Goal: Task Accomplishment & Management: Manage account settings

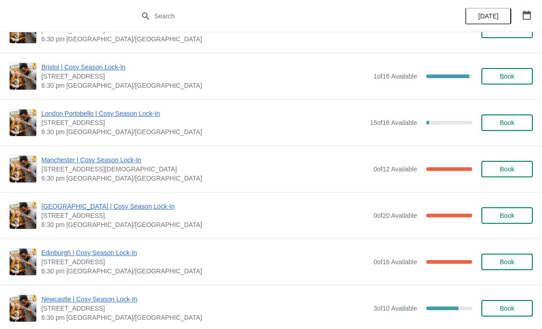
scroll to position [543, 0]
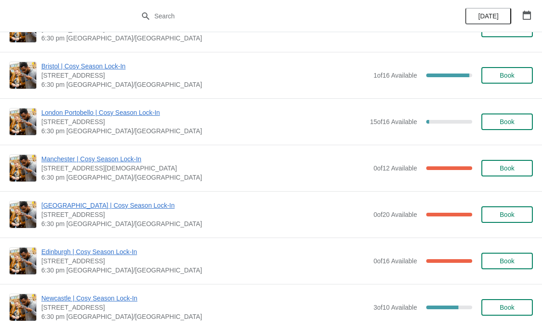
click at [60, 162] on span "Manchester | Cosy Season Lock-In" at bounding box center [204, 158] width 327 height 9
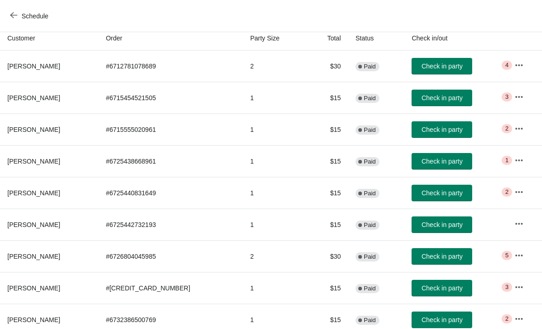
scroll to position [102, 0]
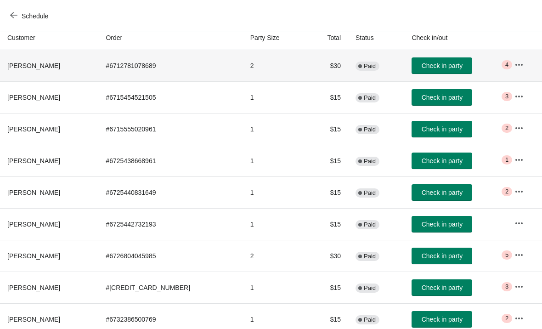
click at [501, 52] on td "Check in party" at bounding box center [455, 65] width 103 height 31
click at [521, 64] on button "button" at bounding box center [518, 64] width 17 height 17
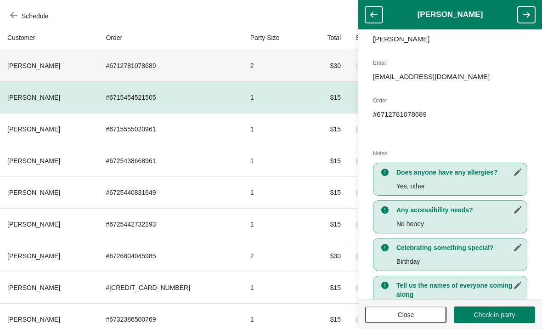
scroll to position [92, 0]
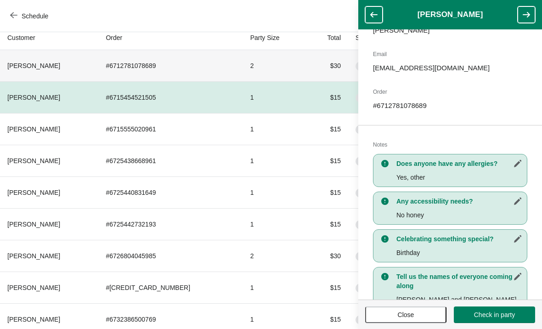
click at [381, 12] on button "button" at bounding box center [373, 14] width 17 height 17
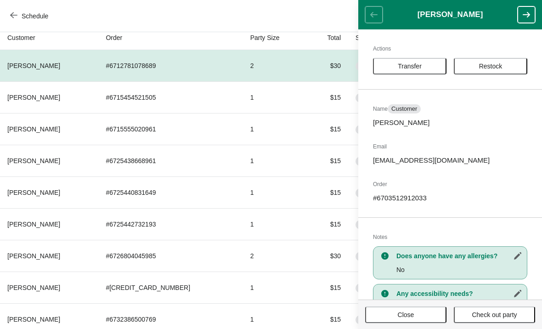
click at [528, 20] on button "button" at bounding box center [525, 14] width 17 height 17
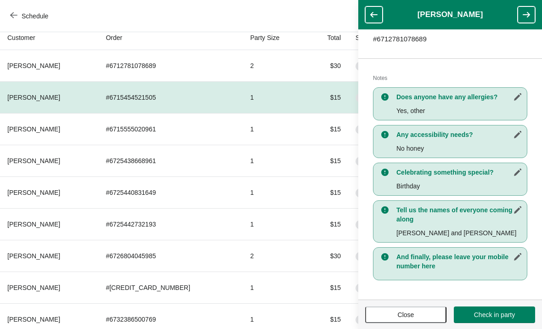
scroll to position [159, 0]
click at [525, 18] on icon "button" at bounding box center [525, 14] width 9 height 9
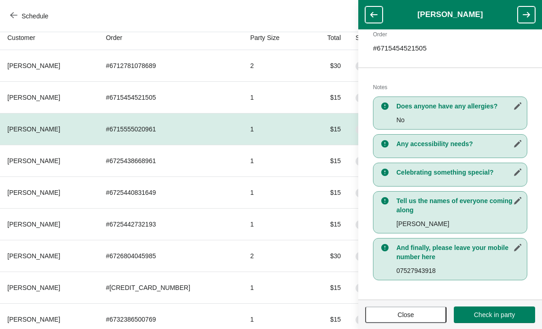
scroll to position [150, 0]
click at [528, 16] on icon "button" at bounding box center [525, 15] width 7 height 6
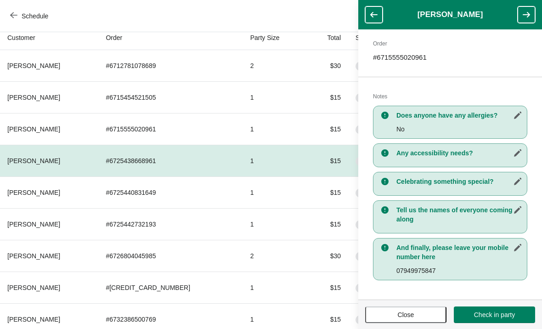
scroll to position [140, 0]
click at [529, 10] on icon "button" at bounding box center [525, 14] width 9 height 9
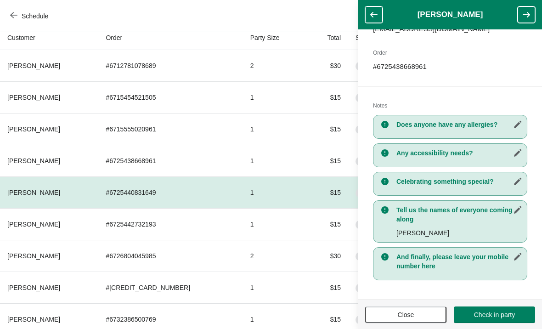
scroll to position [131, 0]
click at [524, 22] on button "button" at bounding box center [525, 14] width 17 height 17
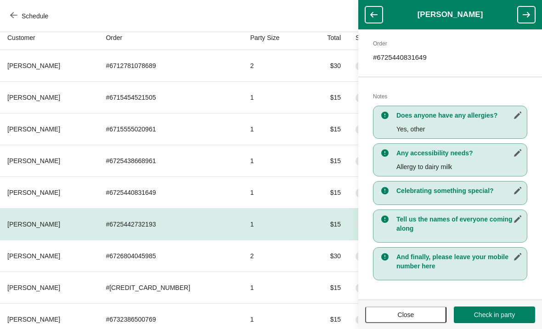
scroll to position [140, 0]
click at [529, 19] on button "button" at bounding box center [525, 14] width 17 height 17
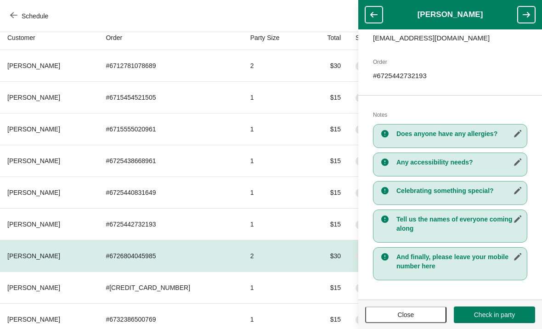
scroll to position [123, 0]
click at [520, 21] on button "button" at bounding box center [525, 14] width 17 height 17
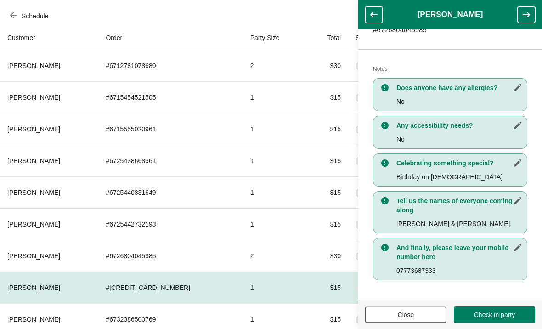
scroll to position [168, 0]
click at [527, 17] on icon "button" at bounding box center [525, 15] width 7 height 6
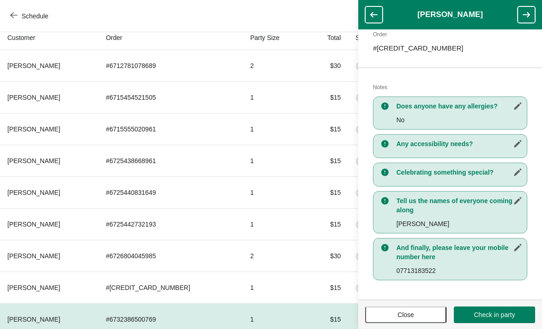
scroll to position [150, 0]
click at [526, 16] on icon "button" at bounding box center [525, 14] width 9 height 9
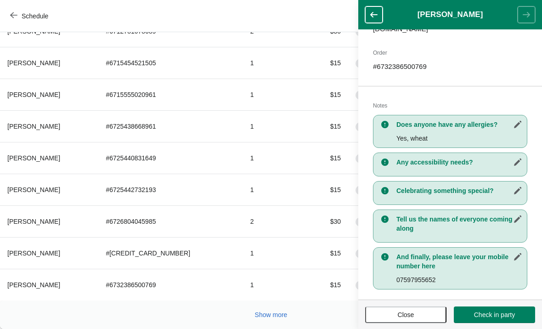
scroll to position [137, 0]
